Goal: Transaction & Acquisition: Obtain resource

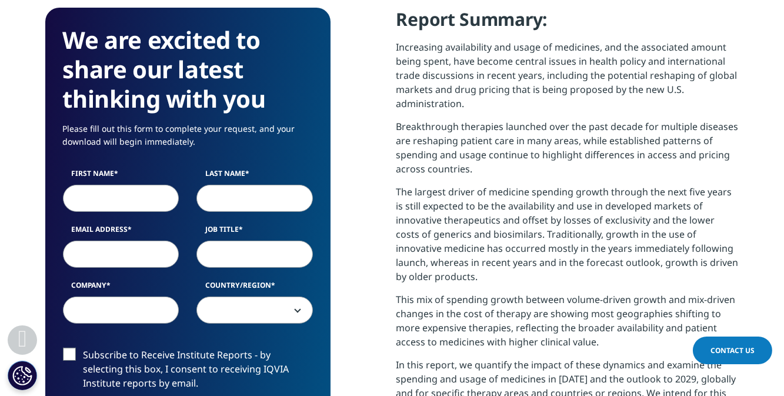
scroll to position [633, 0]
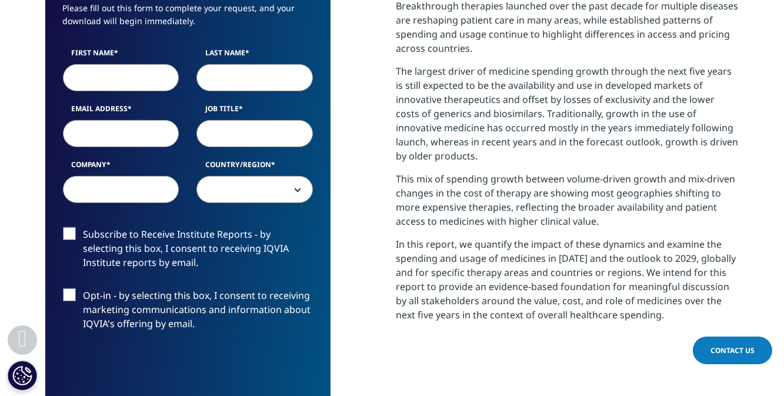
click at [74, 233] on label "Subscribe to Receive Institute Reports - by selecting this box, I consent to re…" at bounding box center [188, 251] width 250 height 49
click at [83, 227] on input "Subscribe to Receive Institute Reports - by selecting this box, I consent to re…" at bounding box center [83, 227] width 0 height 0
click at [71, 293] on label "Opt-in - by selecting this box, I consent to receiving marketing communications…" at bounding box center [188, 312] width 250 height 49
click at [83, 288] on input "Opt-in - by selecting this box, I consent to receiving marketing communications…" at bounding box center [83, 288] width 0 height 0
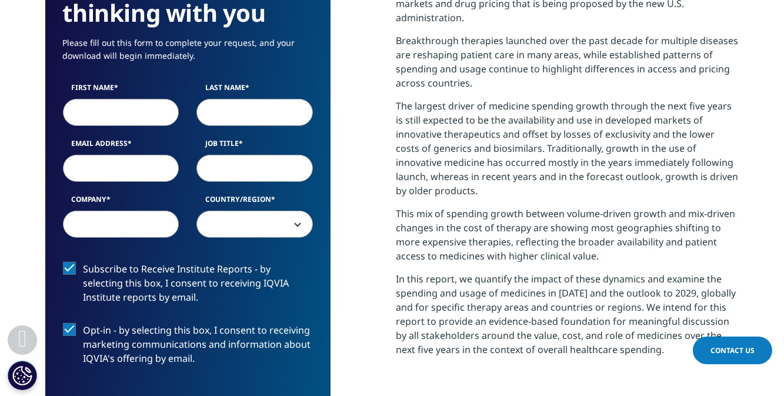
scroll to position [580, 0]
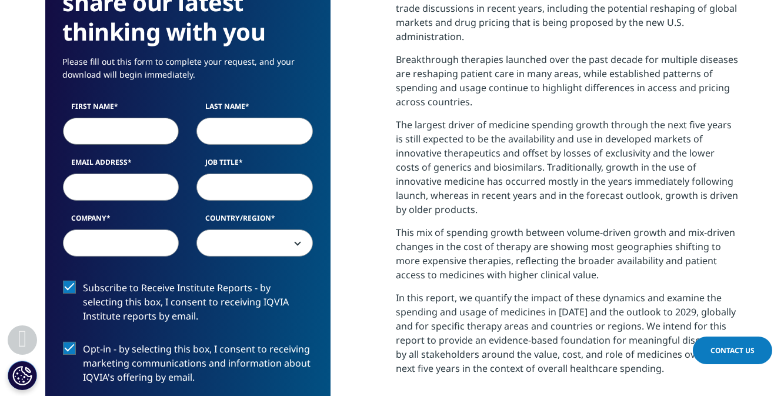
click at [132, 126] on input "First Name" at bounding box center [121, 131] width 116 height 27
type input "lin"
type input "xiansheng"
type input "[EMAIL_ADDRESS][DOMAIN_NAME]"
type input "中国药科大学"
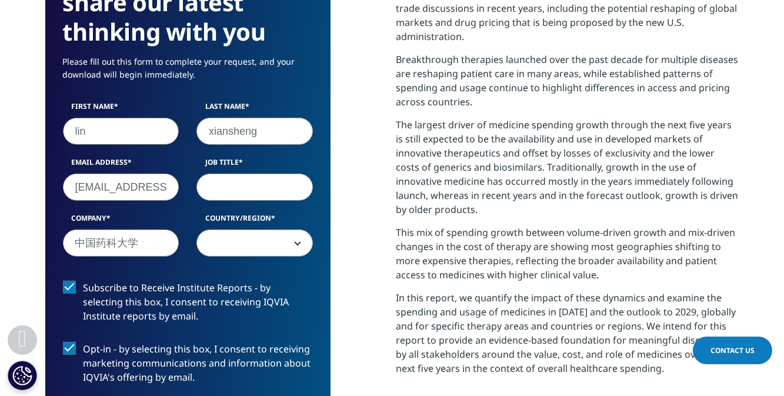
select select "China"
click at [253, 181] on input "Job Title" at bounding box center [254, 186] width 116 height 27
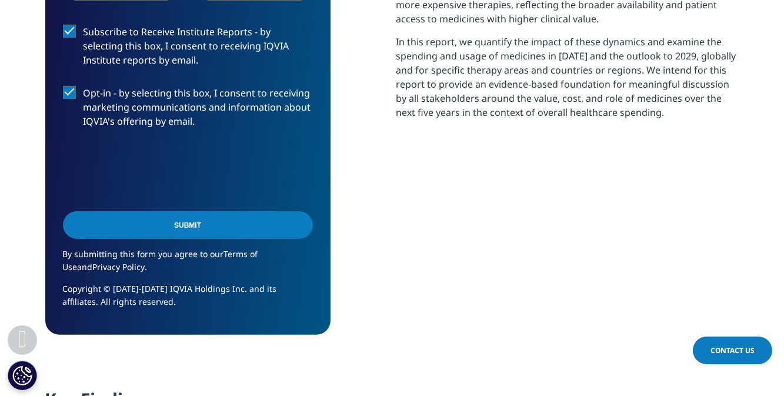
scroll to position [847, 0]
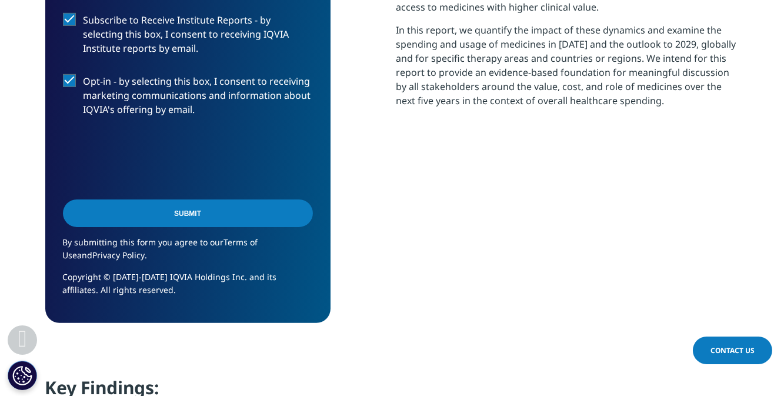
type input "consultant"
click at [210, 208] on input "Submit" at bounding box center [188, 213] width 250 height 28
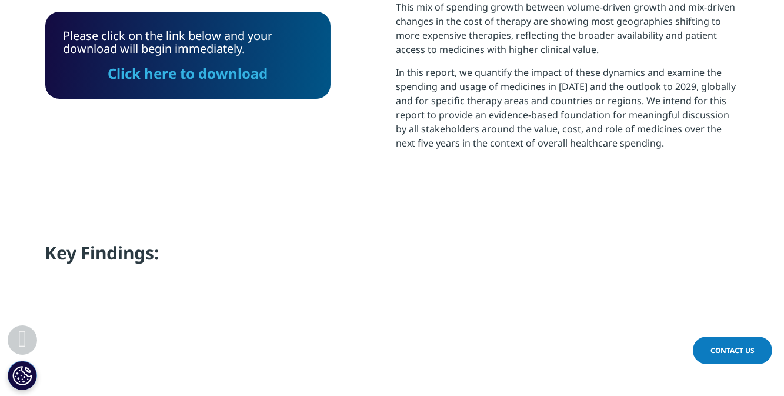
scroll to position [5, 5]
click at [229, 74] on link "Click here to download" at bounding box center [188, 72] width 160 height 19
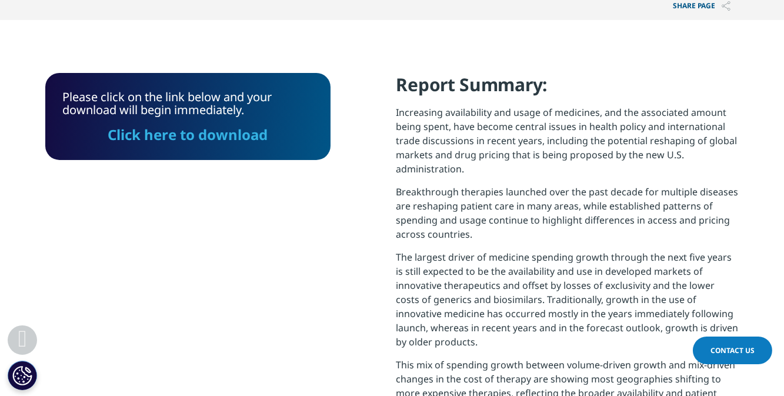
scroll to position [591, 0]
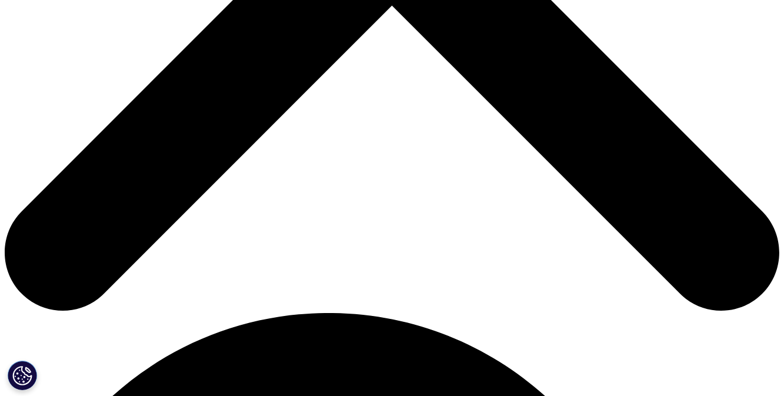
scroll to position [372, 693]
